Goal: Check status: Check status

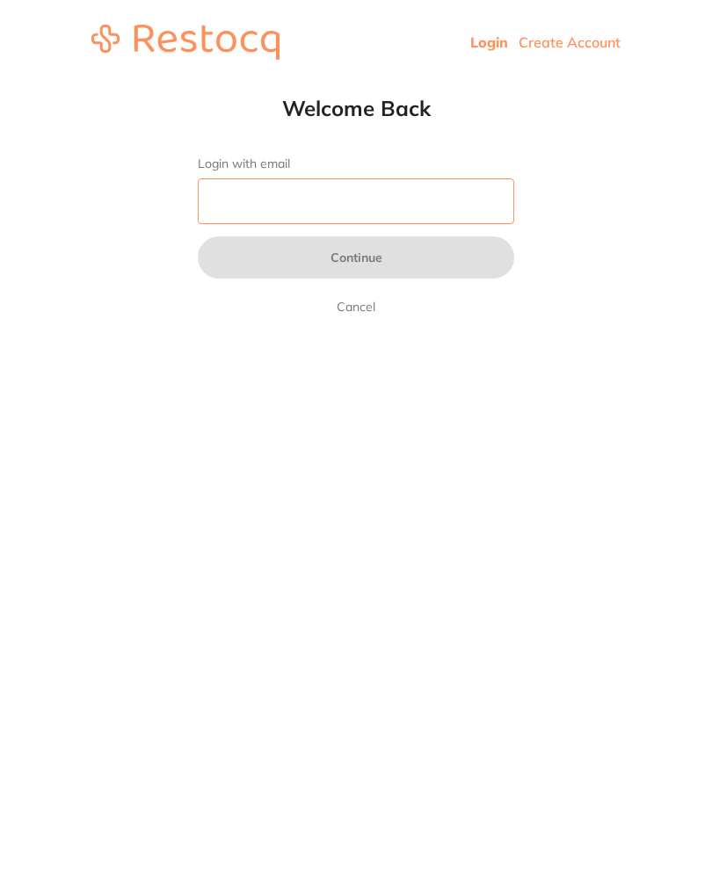
click at [388, 204] on input "Login with email" at bounding box center [356, 201] width 316 height 46
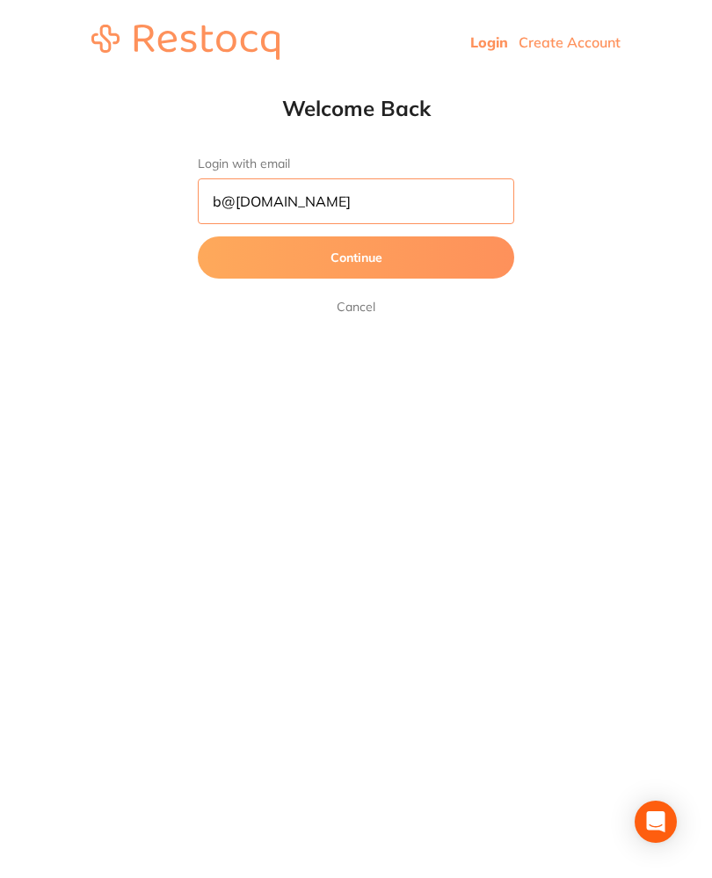
type input "b@[DOMAIN_NAME]"
click at [405, 259] on button "Continue" at bounding box center [356, 257] width 316 height 42
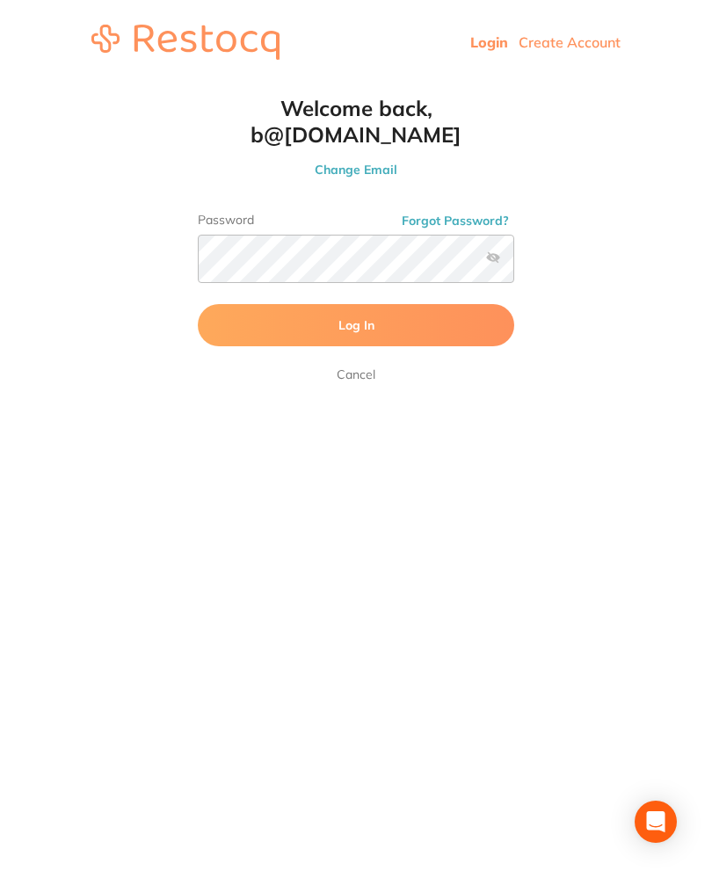
click at [418, 322] on button "Log In" at bounding box center [356, 325] width 316 height 42
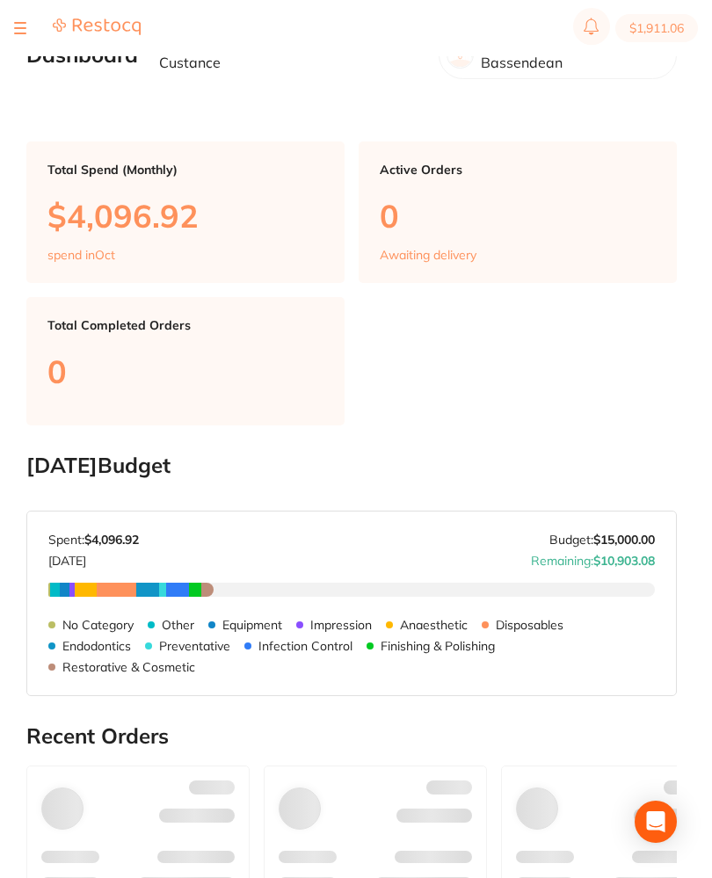
click at [14, 46] on section "$1,911.06" at bounding box center [356, 28] width 712 height 56
click at [24, 70] on div "$1,911.06 Absolute Smiles Bassend... Switch account Absolute Smiles Bassendean …" at bounding box center [356, 411] width 712 height 822
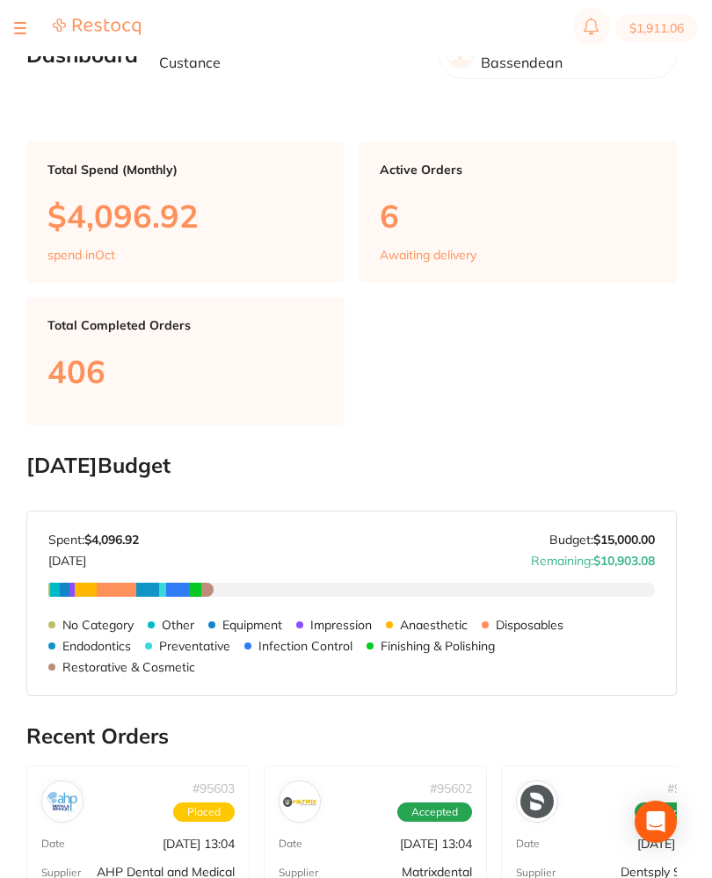
click at [24, 61] on div "$1,911.06 Absolute Smiles Bassend... Switch account Absolute Smiles Bassendean …" at bounding box center [356, 411] width 712 height 822
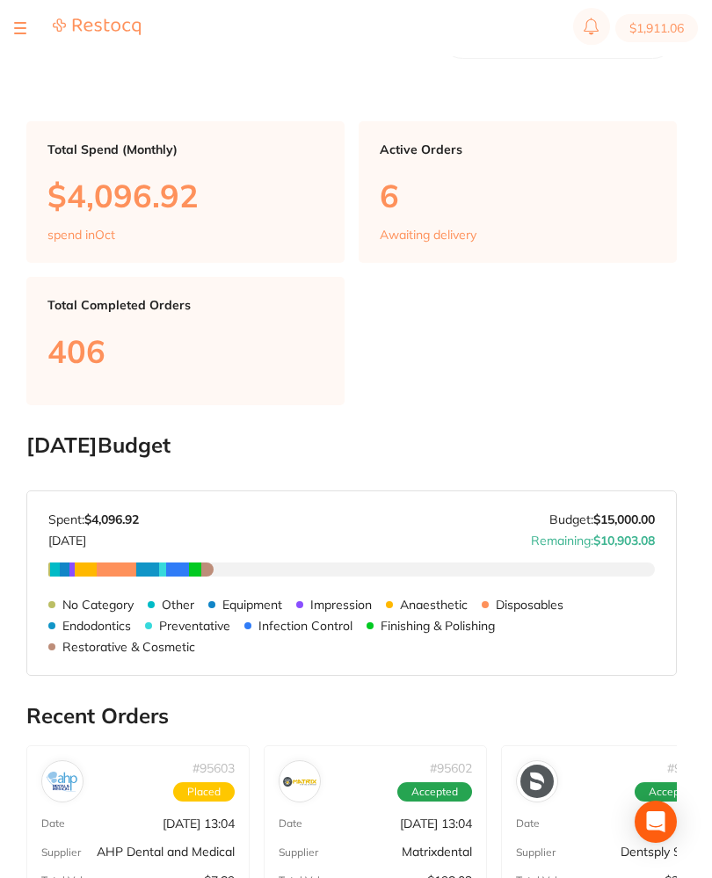
scroll to position [18, 0]
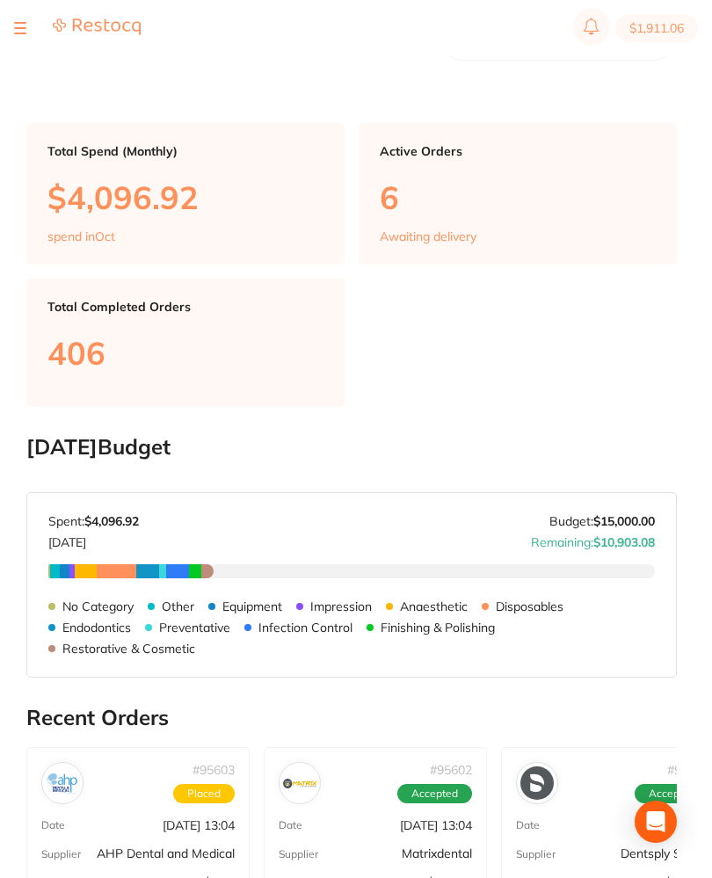
click at [18, 28] on button at bounding box center [20, 28] width 12 height 2
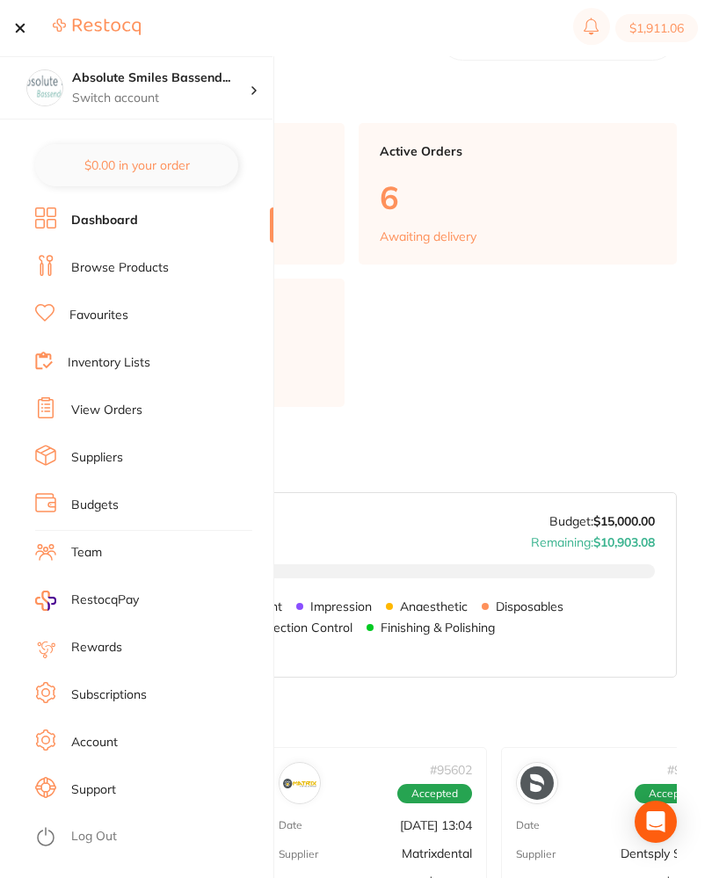
click at [118, 407] on link "View Orders" at bounding box center [106, 411] width 71 height 18
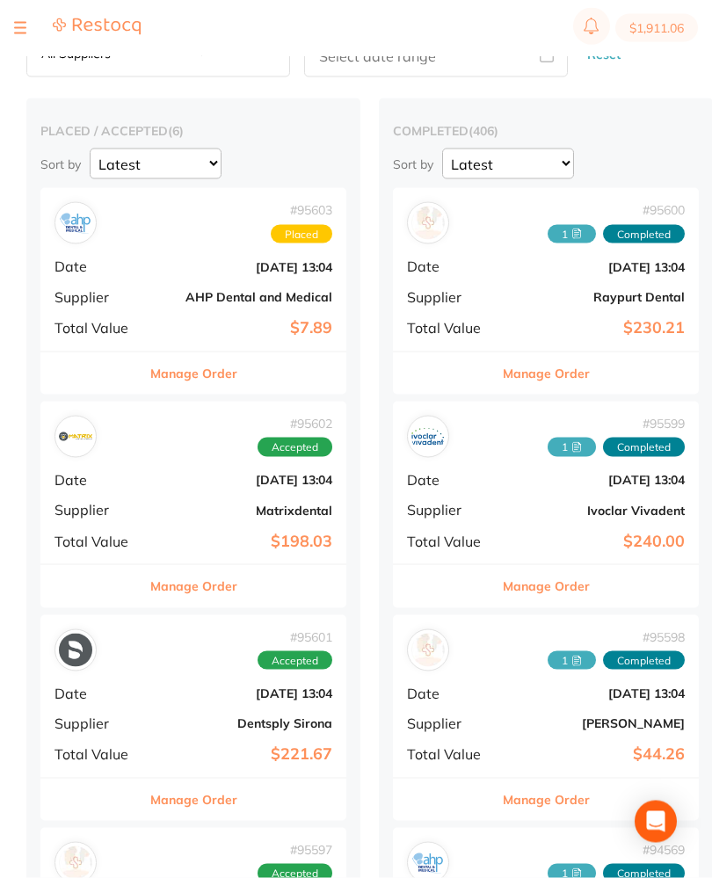
scroll to position [58, 0]
click at [171, 696] on b "[DATE] 13:04" at bounding box center [244, 693] width 176 height 14
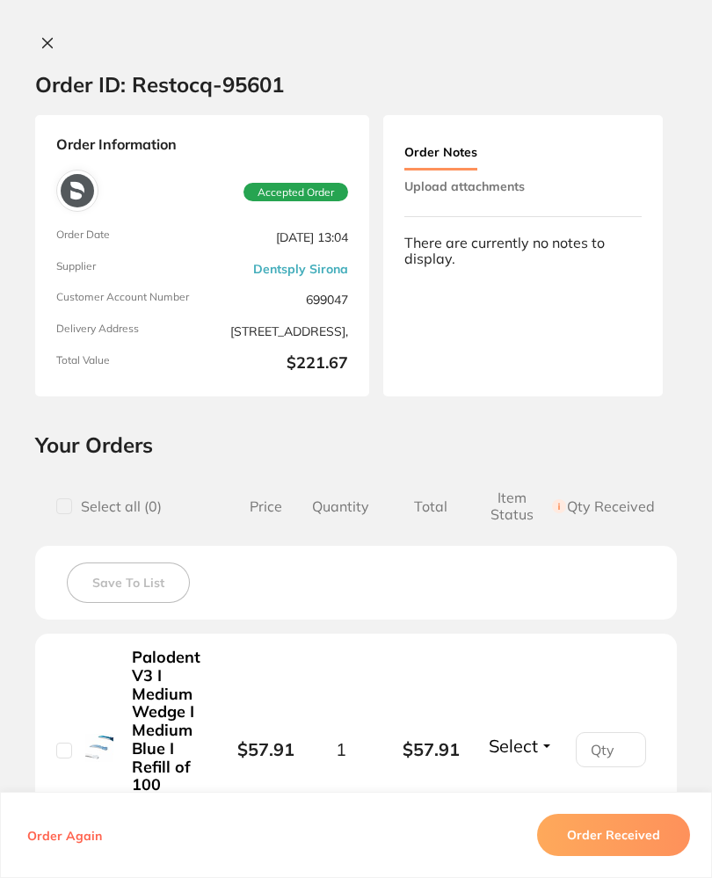
click at [514, 188] on button "Upload attachments" at bounding box center [464, 187] width 120 height 32
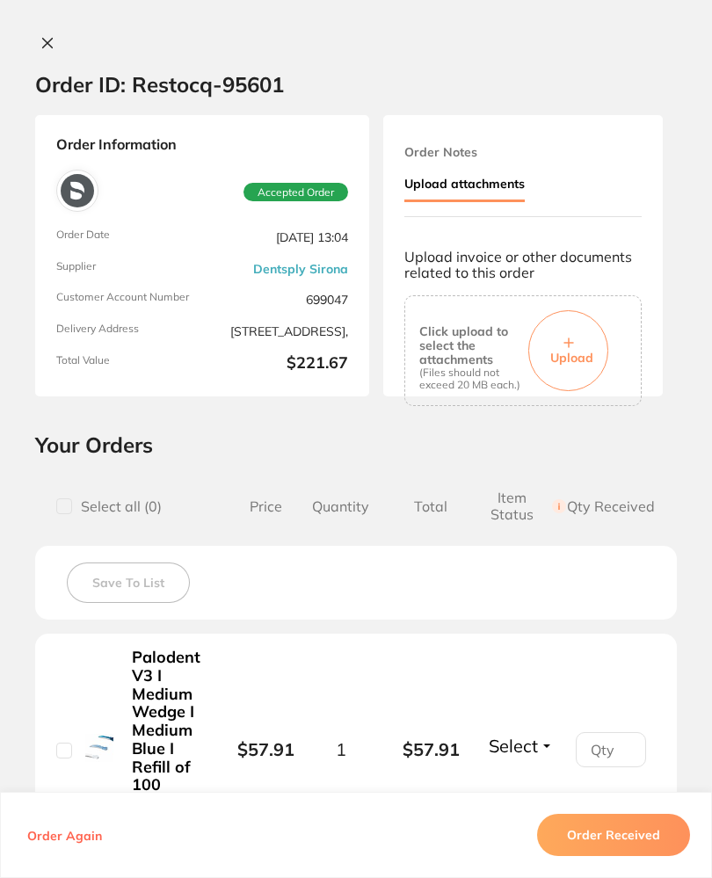
click at [582, 350] on span "Upload" at bounding box center [571, 358] width 43 height 16
click at [626, 856] on button "Order Received" at bounding box center [613, 835] width 153 height 42
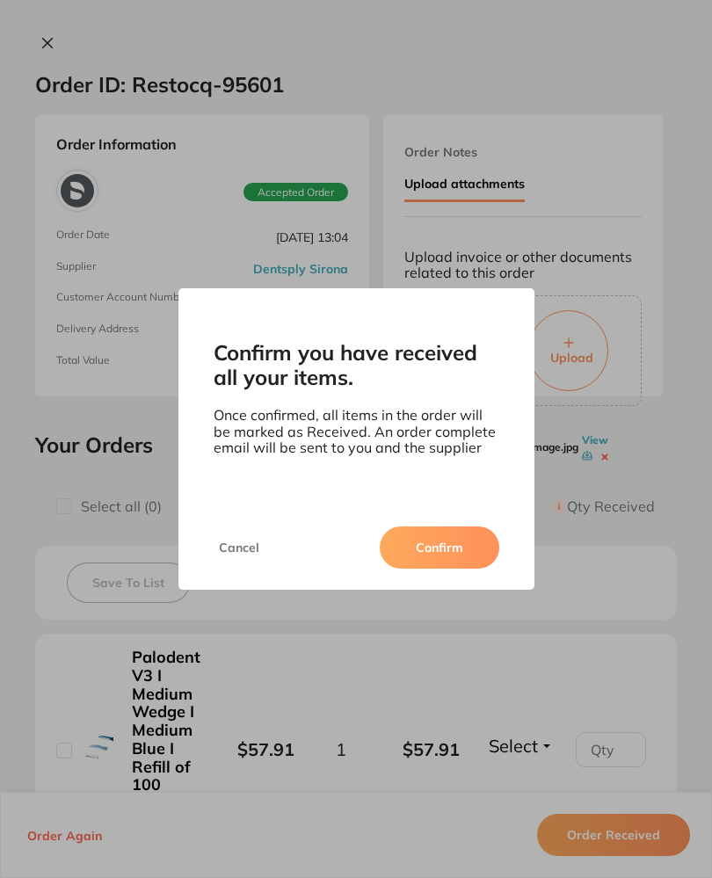
click at [446, 564] on button "Confirm" at bounding box center [440, 548] width 120 height 42
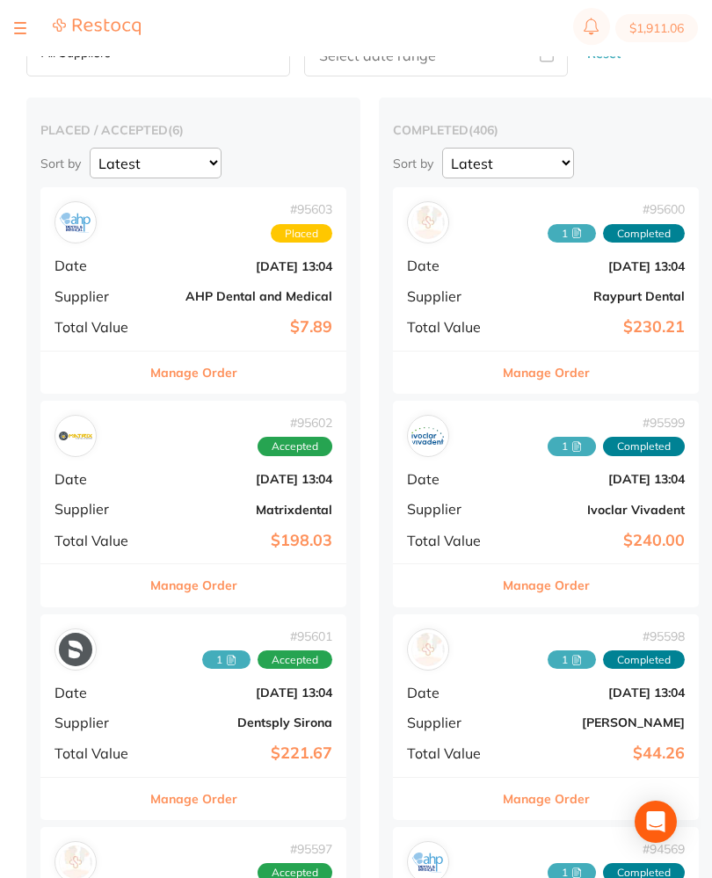
click at [177, 483] on b "[DATE] 13:04" at bounding box center [244, 479] width 176 height 14
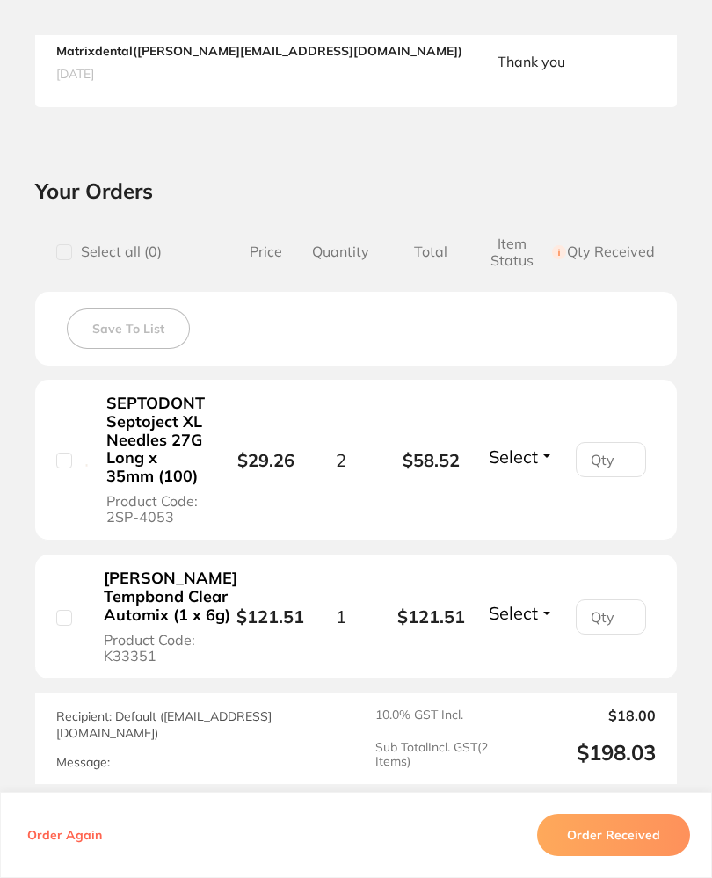
scroll to position [473, 0]
click at [532, 625] on span "Select" at bounding box center [513, 614] width 49 height 22
click at [529, 599] on span "Back Order" at bounding box center [521, 599] width 54 height 0
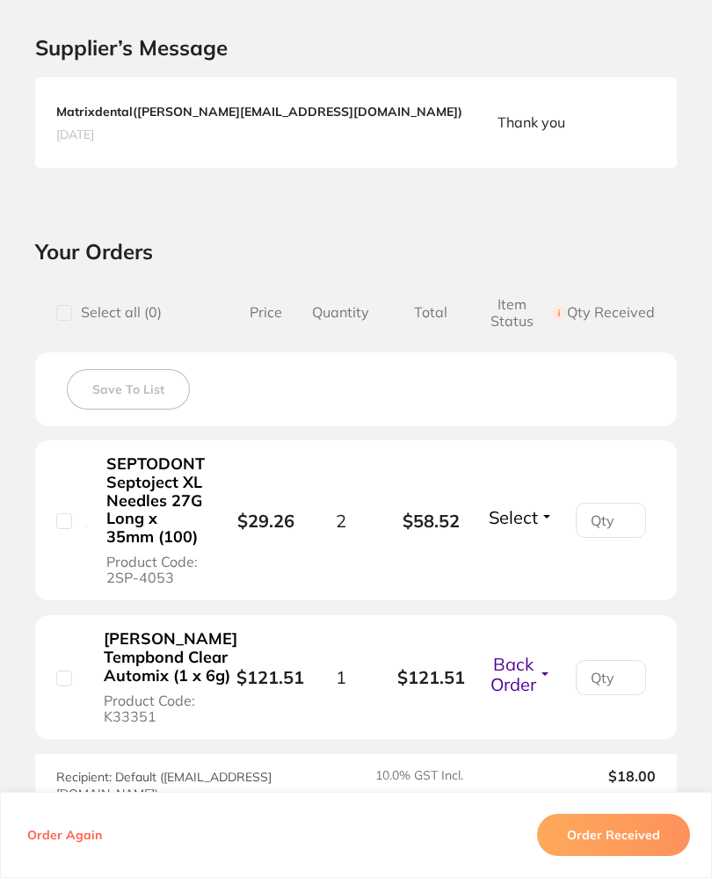
scroll to position [412, 0]
click at [522, 679] on span "Back Order" at bounding box center [514, 675] width 46 height 42
click at [529, 680] on span "Back Order" at bounding box center [514, 675] width 46 height 42
click at [541, 679] on button "Back Order" at bounding box center [521, 675] width 90 height 42
click at [534, 670] on span "Back Order" at bounding box center [521, 670] width 54 height 0
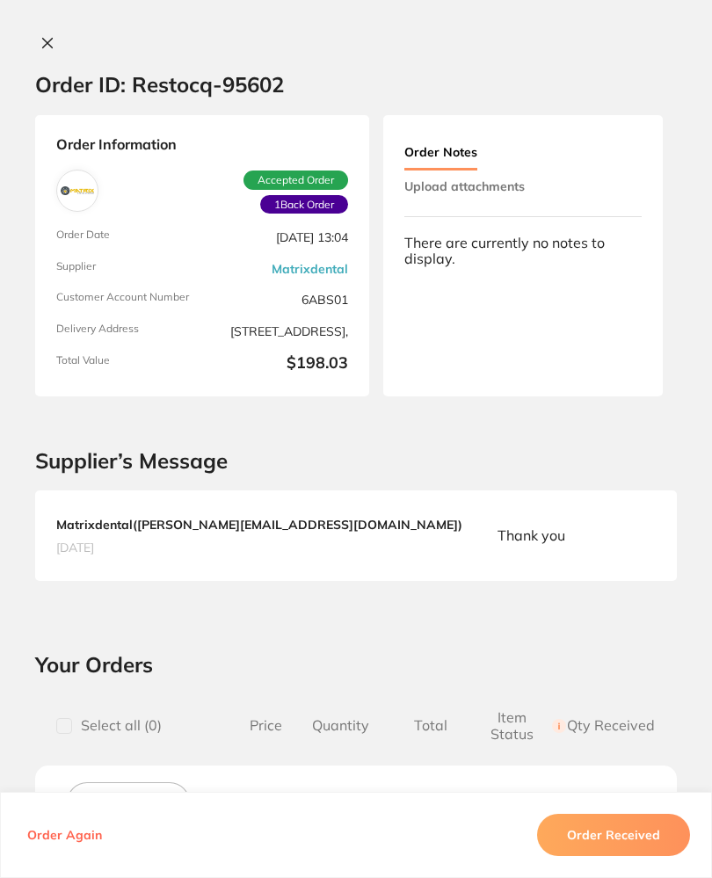
scroll to position [0, 0]
click at [44, 31] on div "Order ID: Restocq- 95602 Order Information 1 Back Order Accepted Order Order Da…" at bounding box center [356, 439] width 712 height 878
click at [49, 48] on icon at bounding box center [47, 43] width 14 height 14
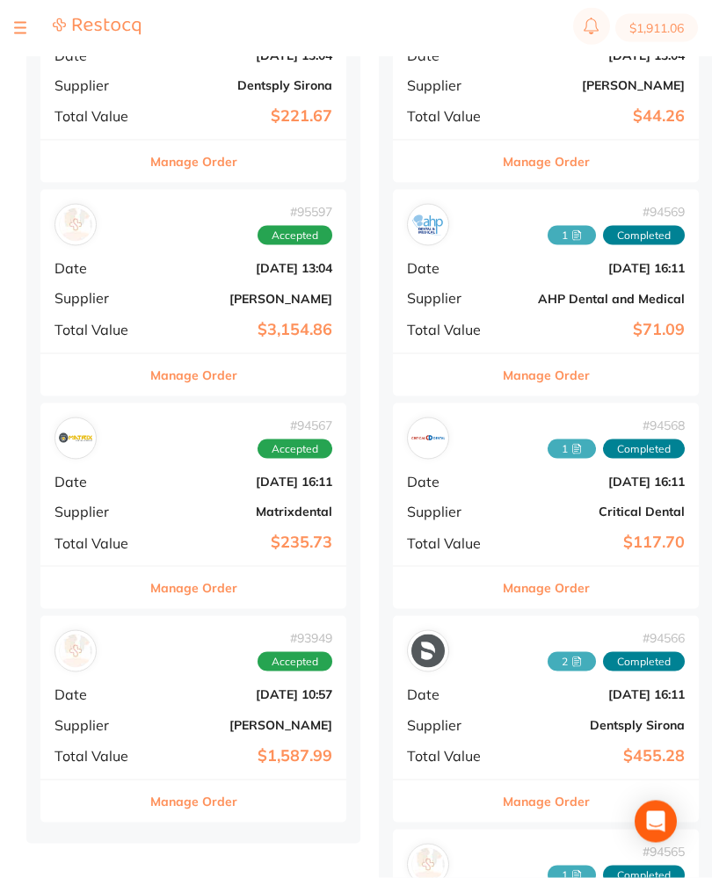
scroll to position [696, 0]
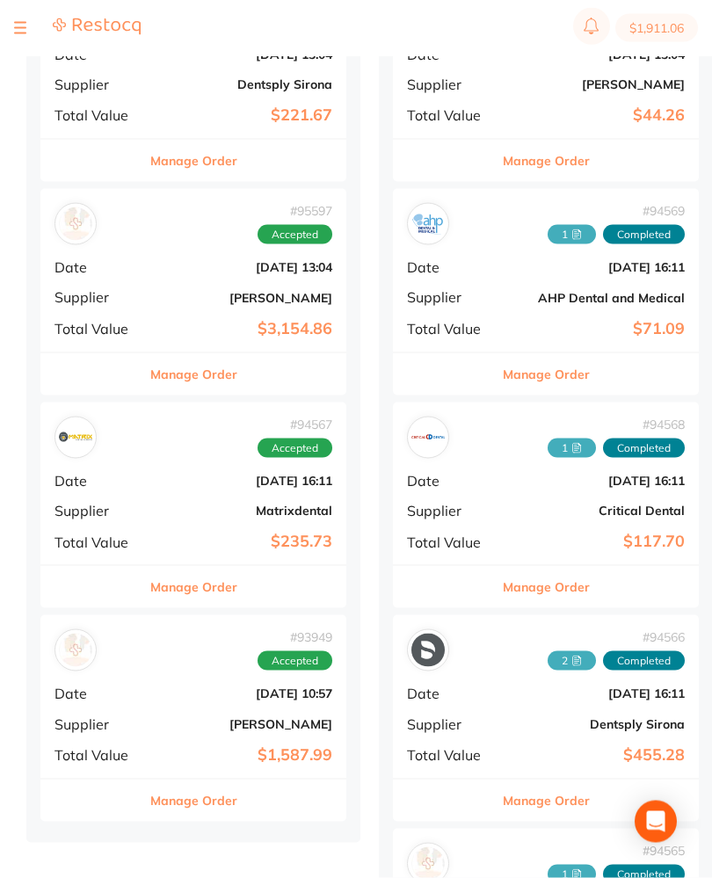
click at [142, 468] on div "# 94567 Accepted Date [DATE] 16:11 Supplier Matrixdental Total Value $235.73" at bounding box center [193, 484] width 306 height 163
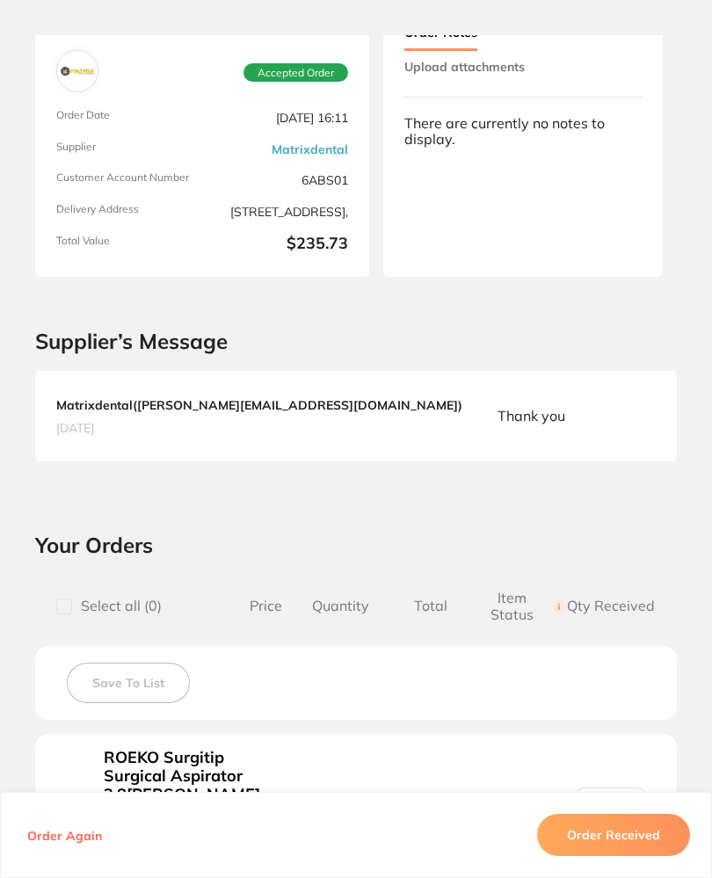
scroll to position [50, 0]
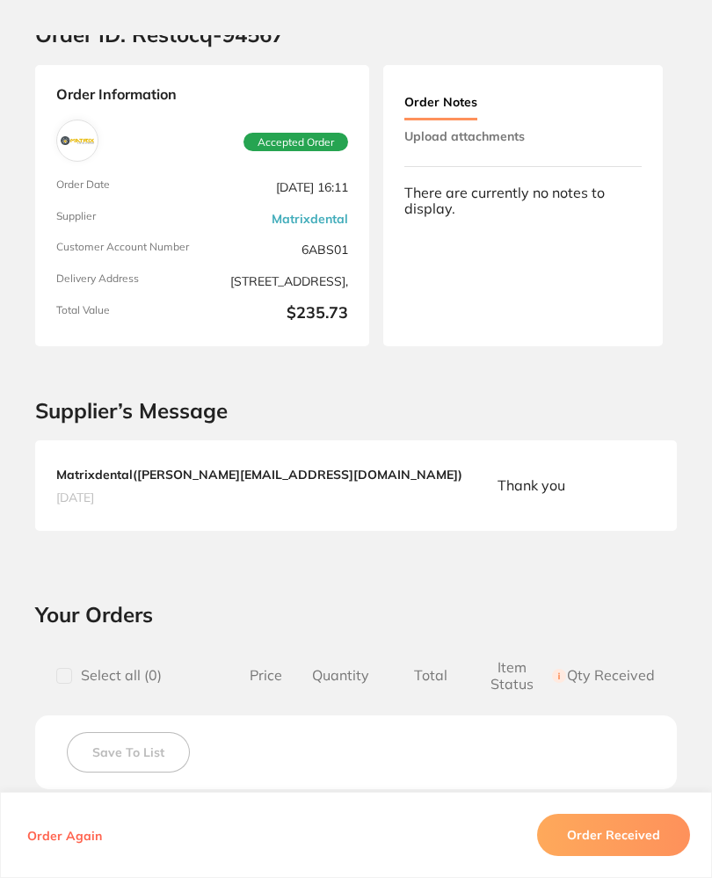
click at [501, 136] on button "Upload attachments" at bounding box center [464, 136] width 120 height 32
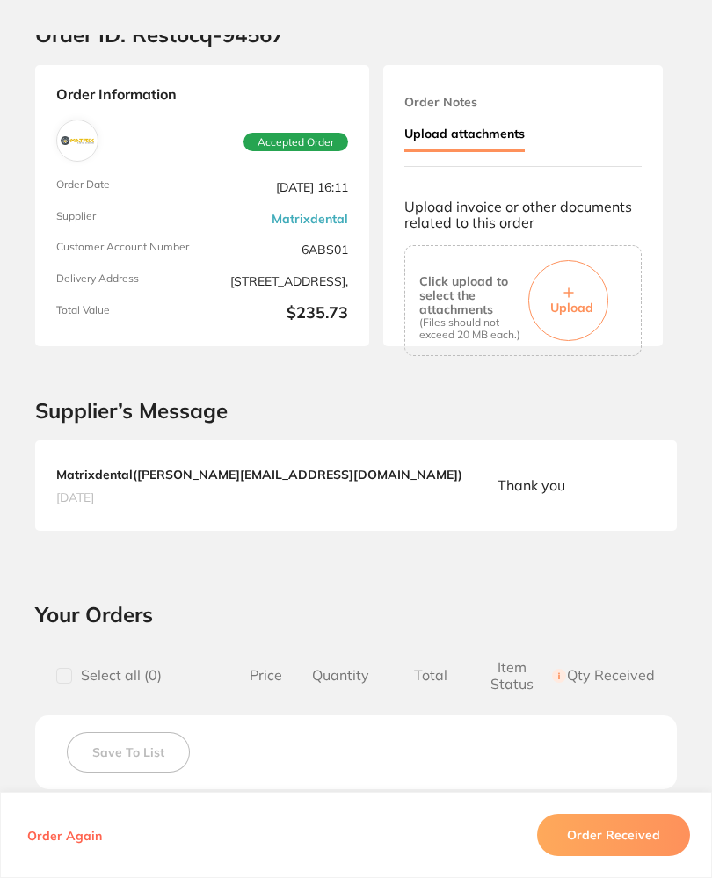
click at [575, 293] on button "Upload" at bounding box center [568, 300] width 80 height 81
click at [572, 318] on button "Upload" at bounding box center [568, 300] width 80 height 81
click at [645, 856] on button "Order Received" at bounding box center [613, 835] width 153 height 42
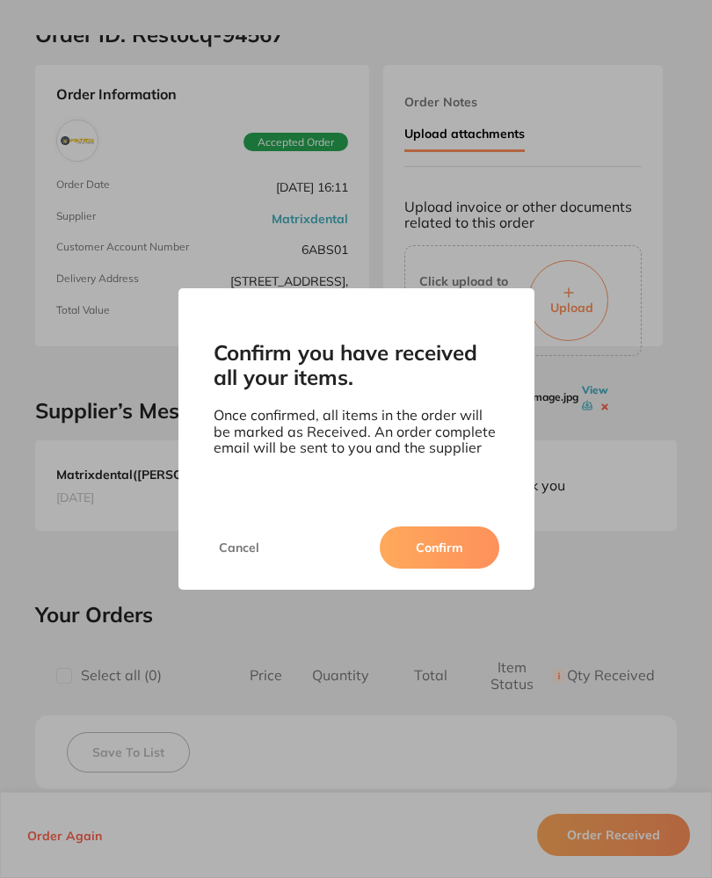
click at [432, 564] on button "Confirm" at bounding box center [440, 548] width 120 height 42
